Goal: Task Accomplishment & Management: Manage account settings

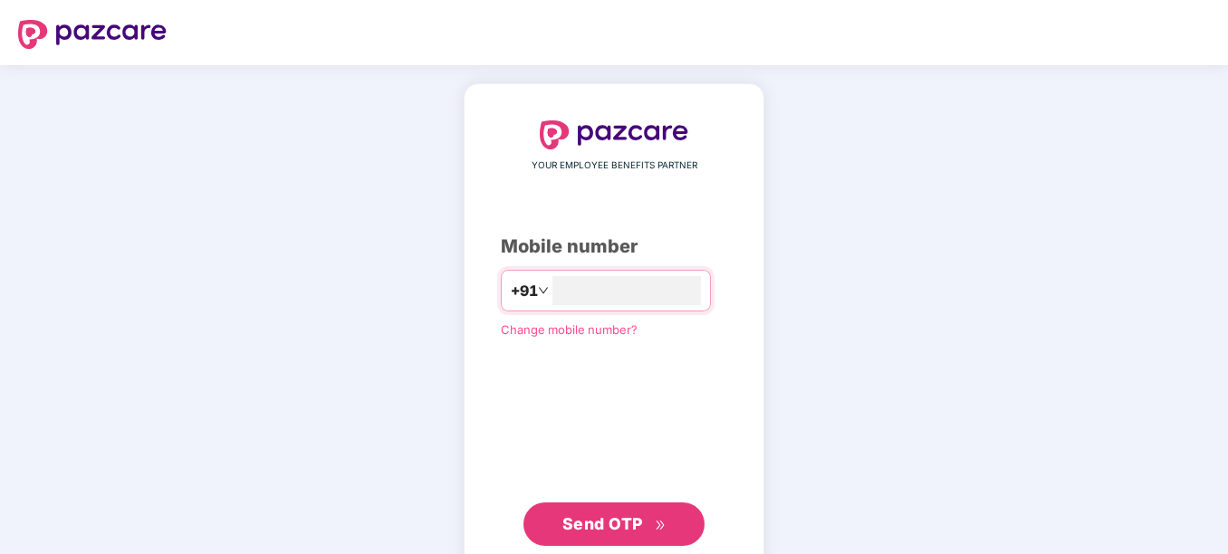
type input "**********"
click at [1053, 361] on div "**********" at bounding box center [614, 332] width 1228 height 534
click at [630, 537] on button "Send OTP" at bounding box center [613, 522] width 181 height 43
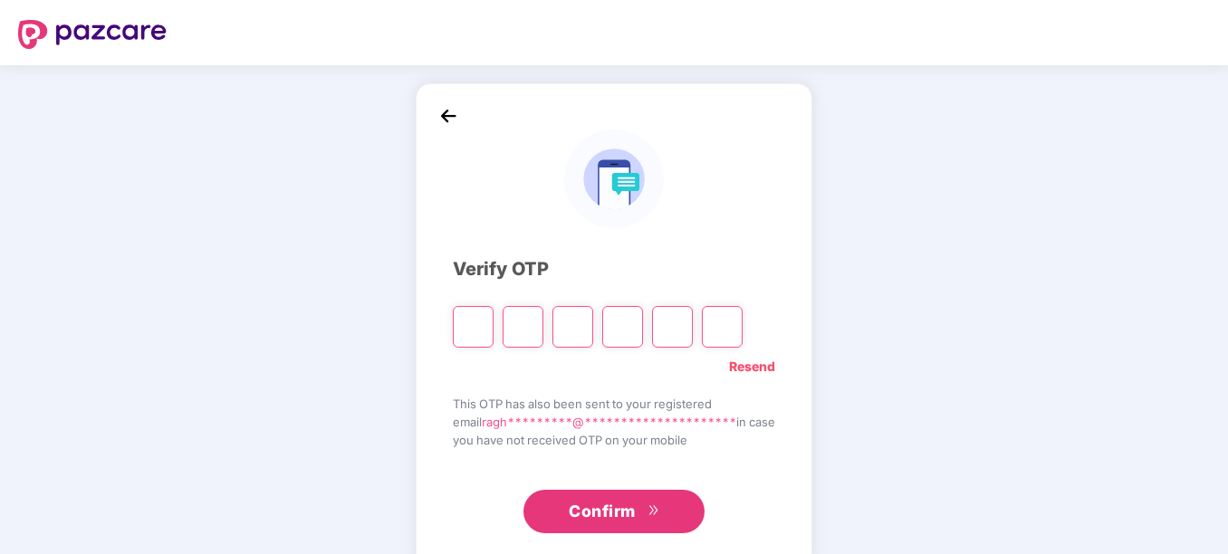
type input "*"
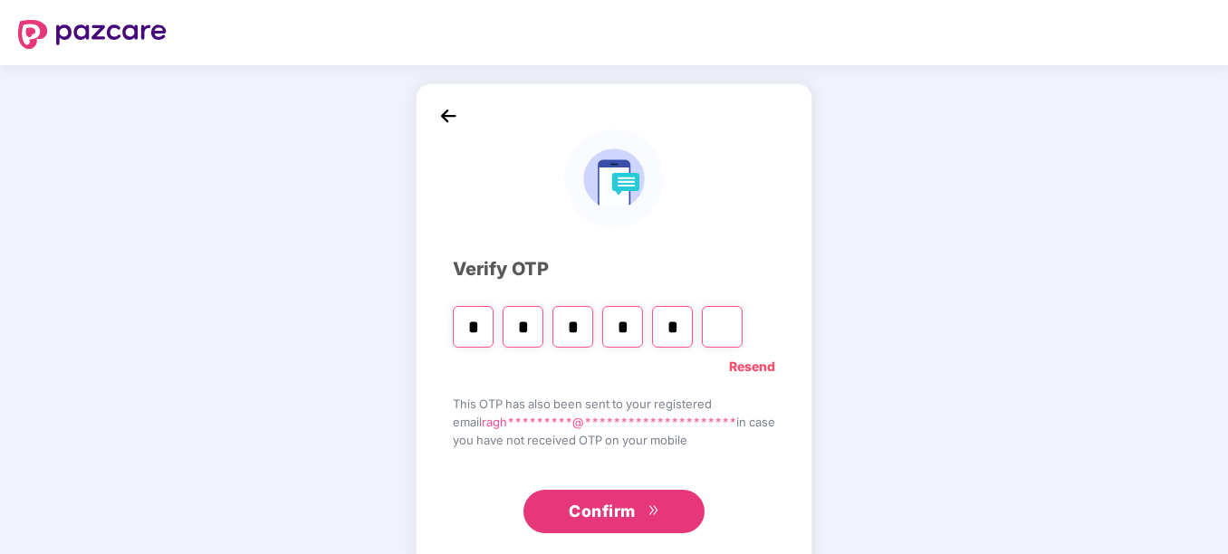
type input "*"
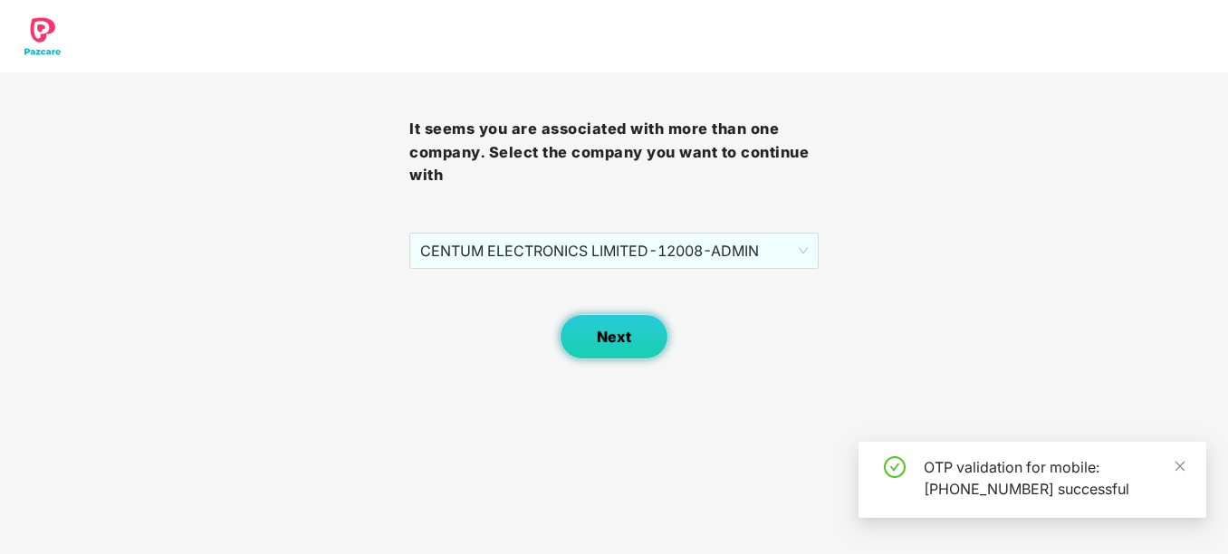
click at [633, 341] on button "Next" at bounding box center [613, 336] width 109 height 45
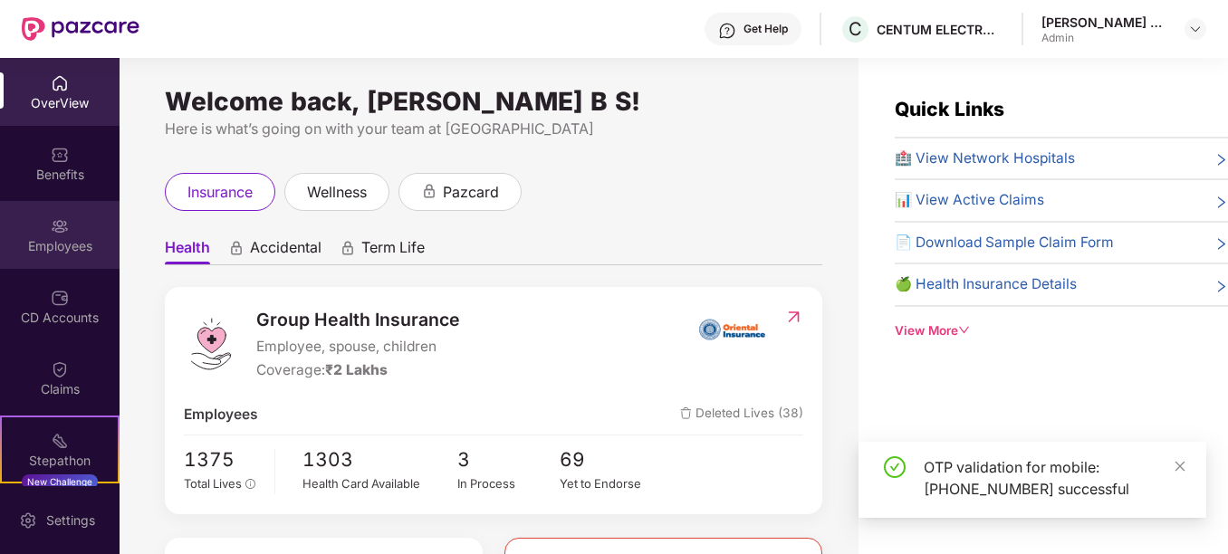
click at [81, 244] on div "Employees" at bounding box center [59, 246] width 119 height 18
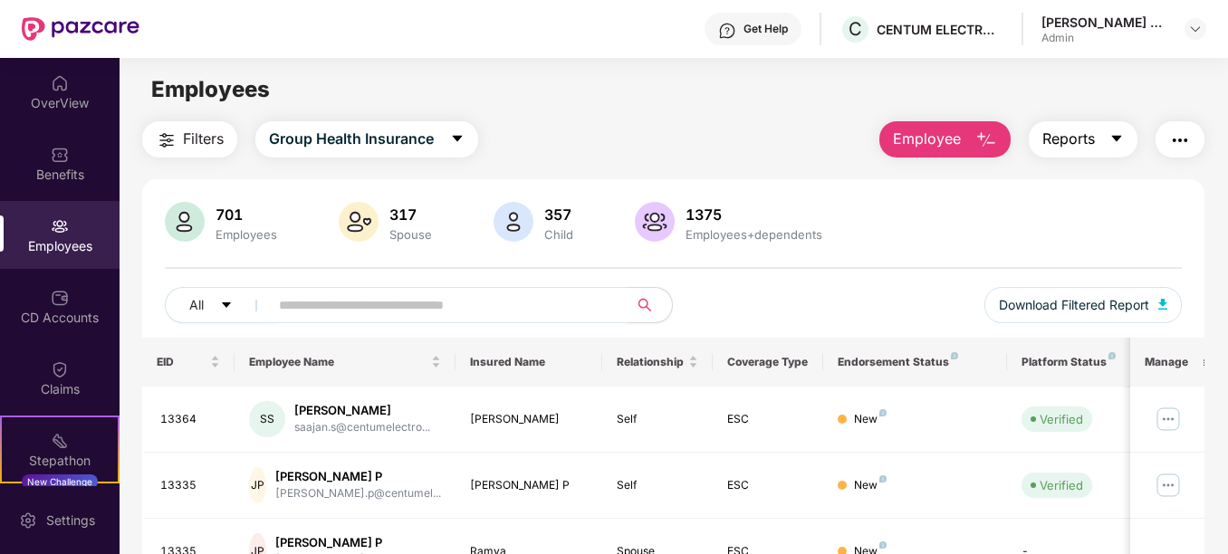
click at [1113, 134] on icon "caret-down" at bounding box center [1116, 138] width 14 height 14
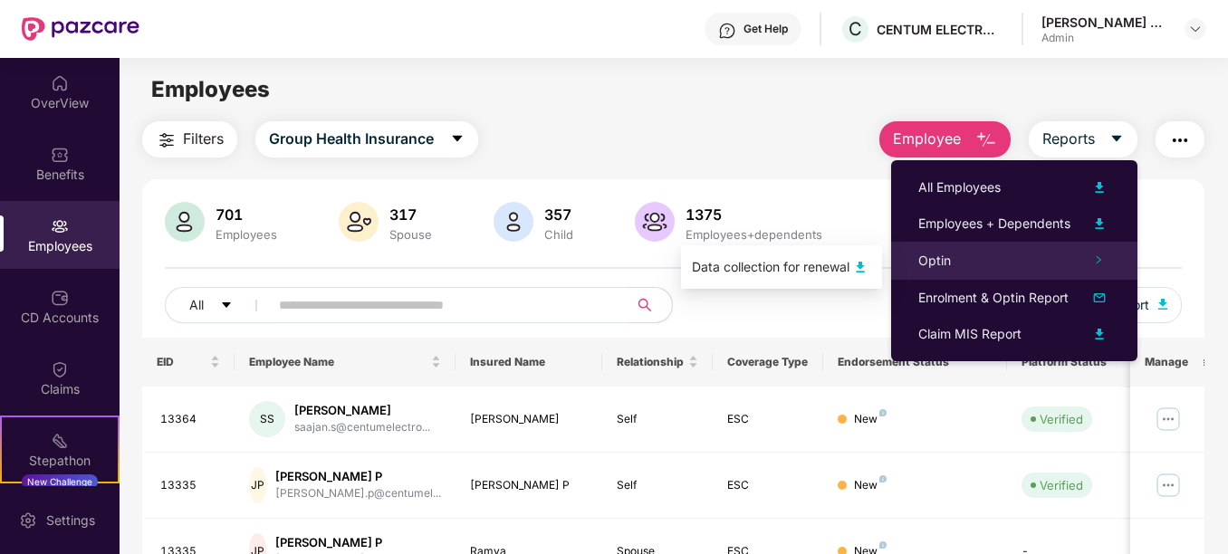
click at [941, 262] on span "Optin" at bounding box center [934, 260] width 33 height 15
click at [833, 269] on div "Data collection for renewal" at bounding box center [771, 267] width 158 height 20
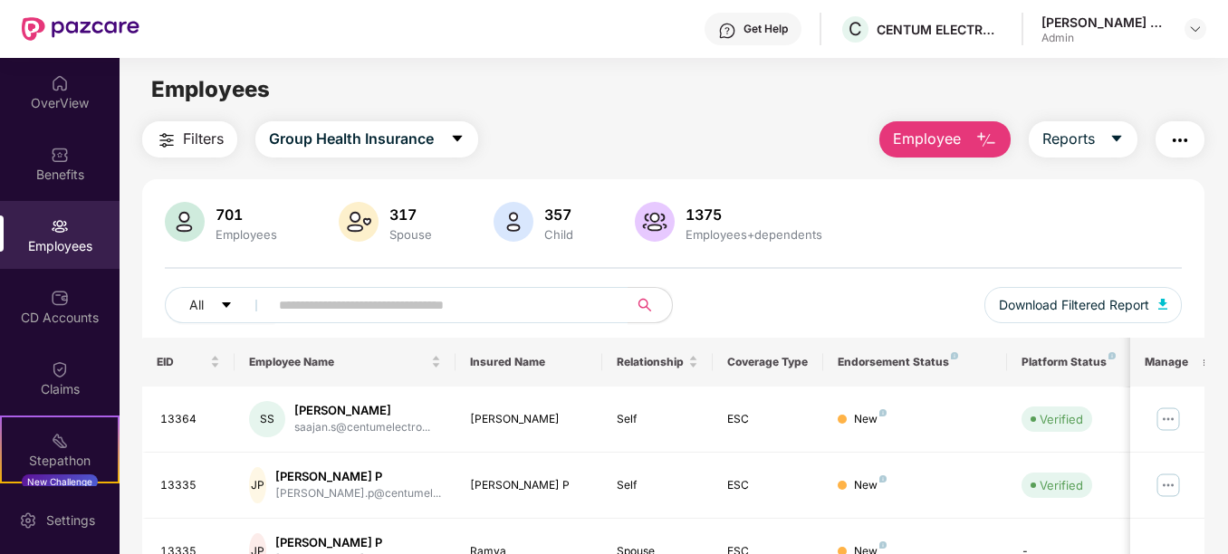
click at [710, 110] on main "Employees Filters Group Health Insurance Employee Reports 701 Employees 317 Spo…" at bounding box center [672, 335] width 1107 height 554
click at [1192, 29] on img at bounding box center [1195, 29] width 14 height 14
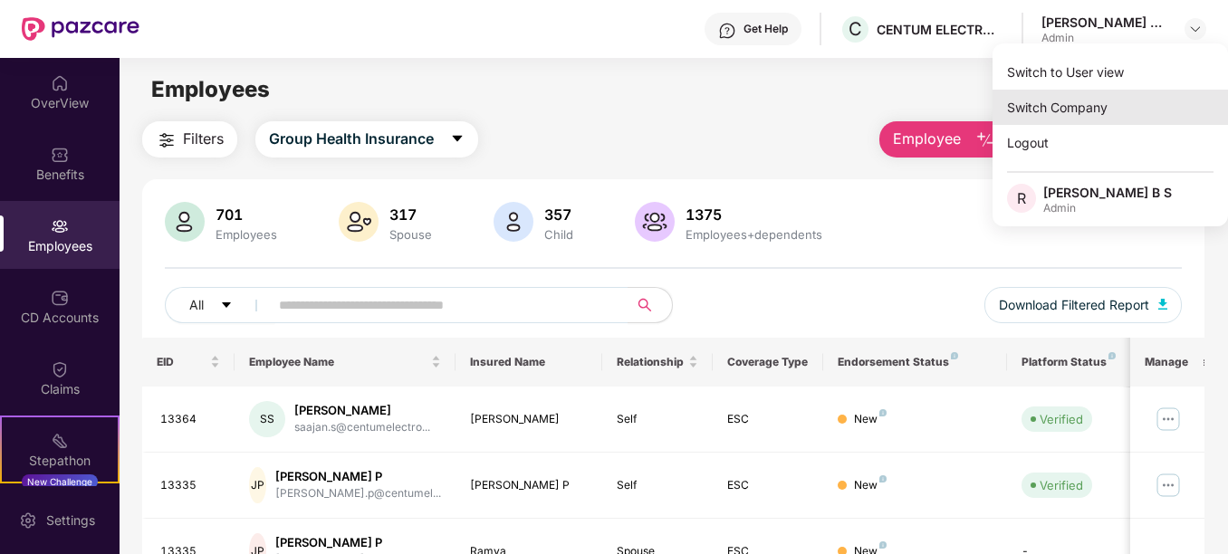
click at [1095, 98] on div "Switch Company" at bounding box center [1109, 107] width 235 height 35
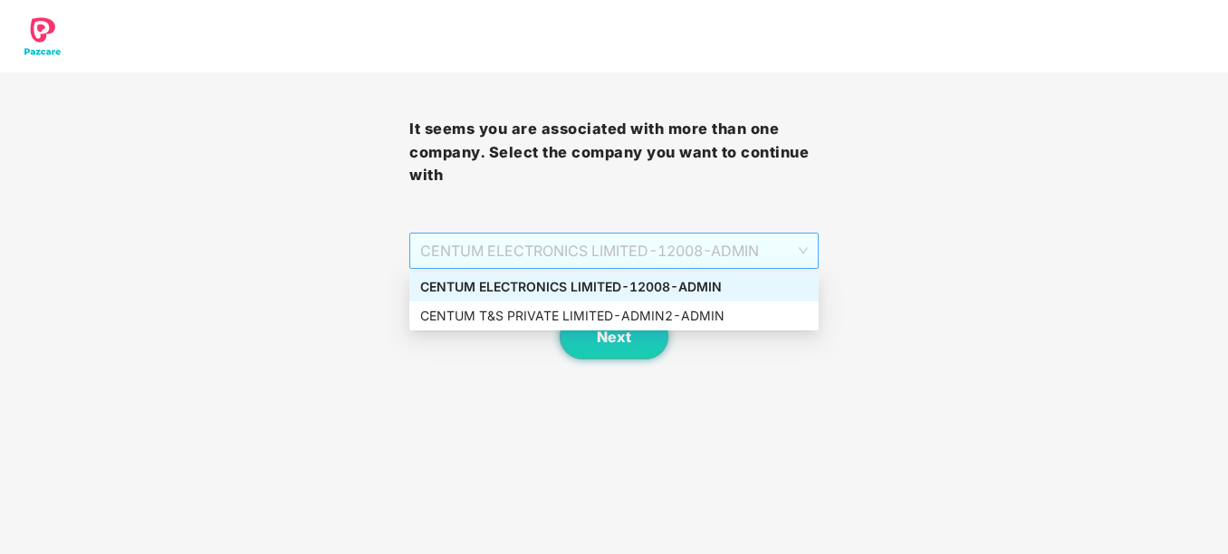
click at [772, 255] on span "CENTUM ELECTRONICS LIMITED - 12008 - ADMIN" at bounding box center [613, 251] width 387 height 34
click at [660, 309] on div "CENTUM T&S PRIVATE LIMITED - ADMIN2 - ADMIN" at bounding box center [613, 316] width 387 height 20
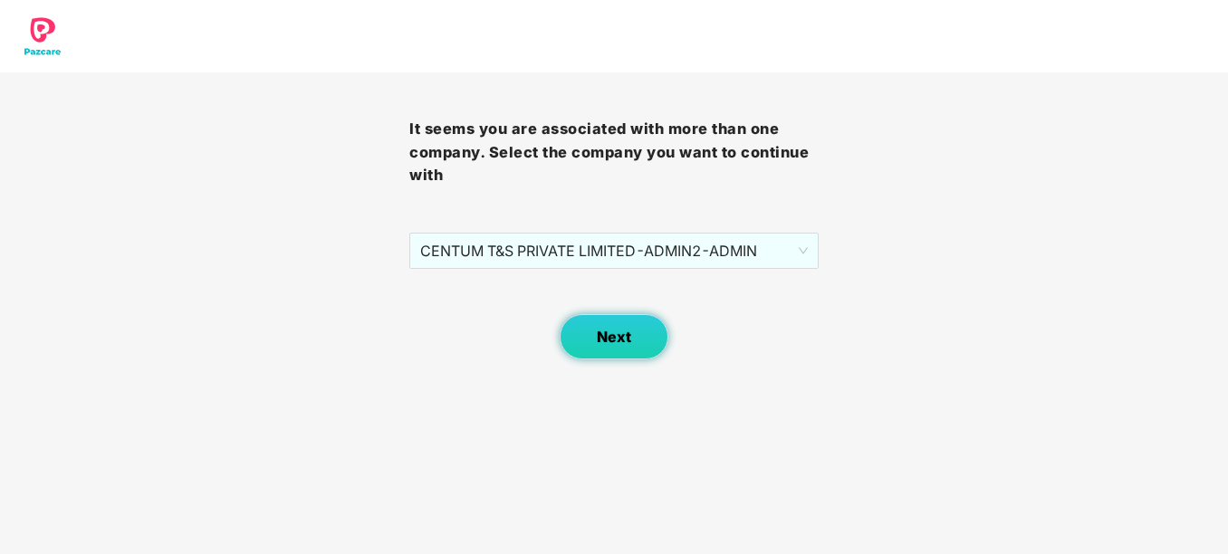
click at [643, 325] on button "Next" at bounding box center [613, 336] width 109 height 45
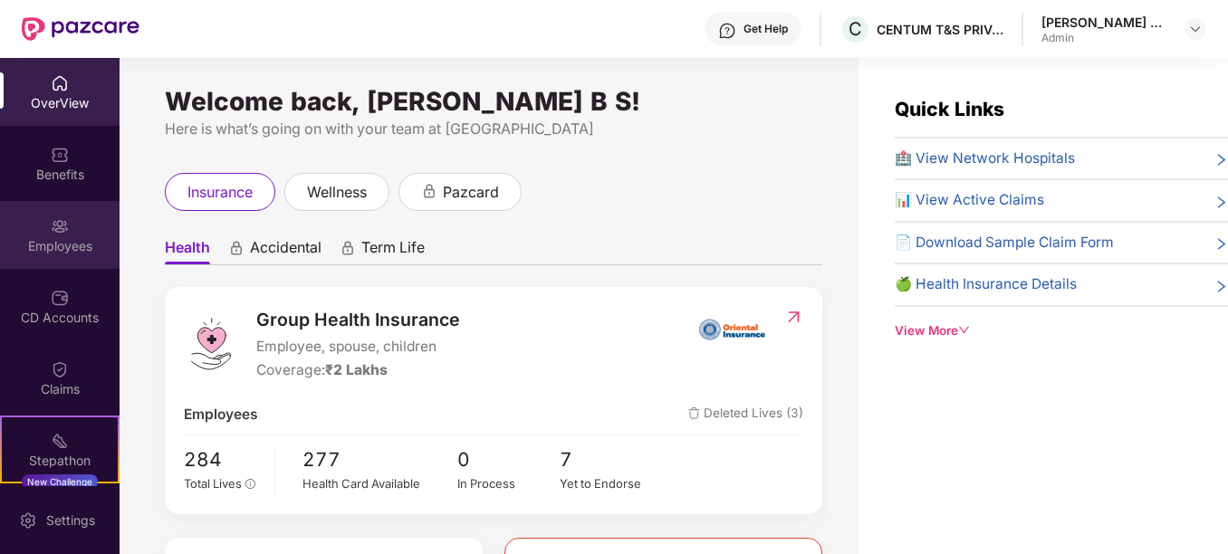
click at [76, 234] on div "Employees" at bounding box center [59, 235] width 119 height 68
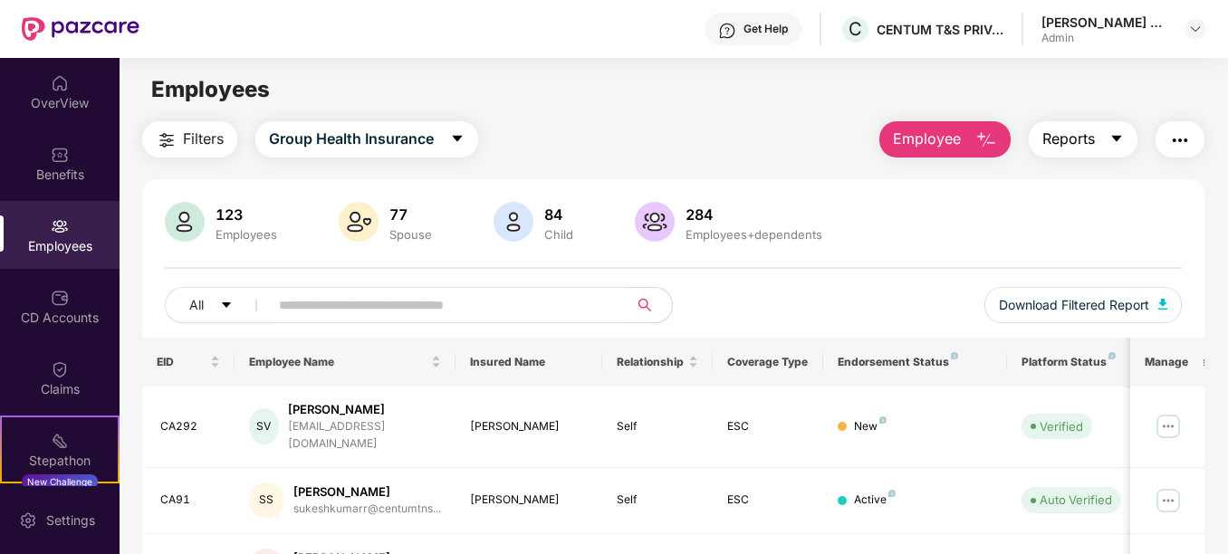
click at [1123, 145] on icon "caret-down" at bounding box center [1116, 138] width 14 height 14
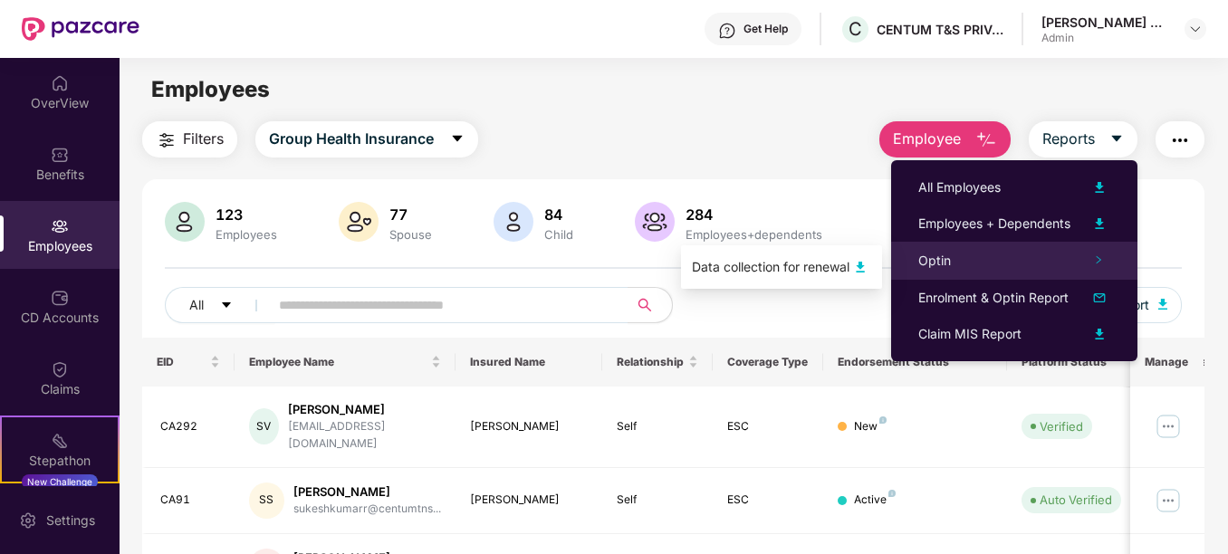
click at [993, 259] on div "Optin" at bounding box center [1014, 261] width 246 height 38
click at [916, 260] on div "Optin" at bounding box center [1014, 261] width 246 height 38
click at [837, 263] on div "Data collection for renewal" at bounding box center [771, 267] width 158 height 20
